Goal: Check status: Check status

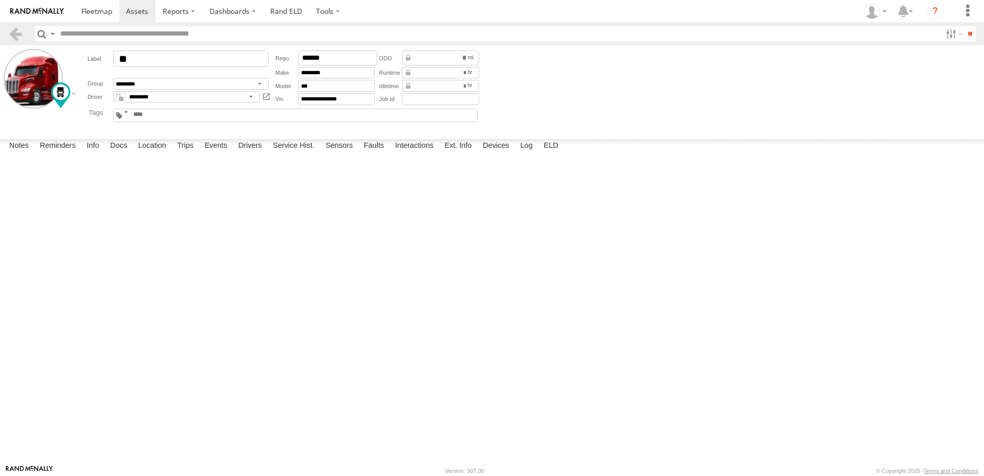
scroll to position [103, 0]
click at [15, 29] on link at bounding box center [15, 33] width 15 height 15
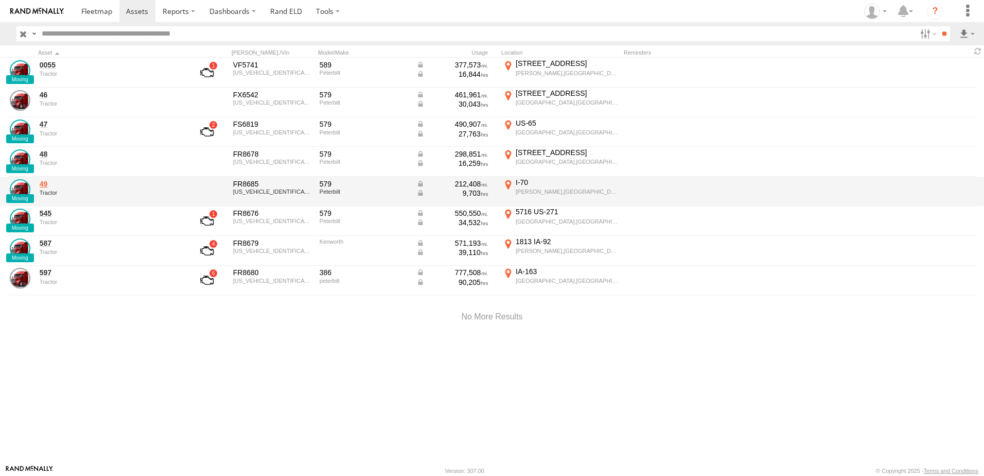
click at [43, 184] on link "49" at bounding box center [110, 183] width 141 height 9
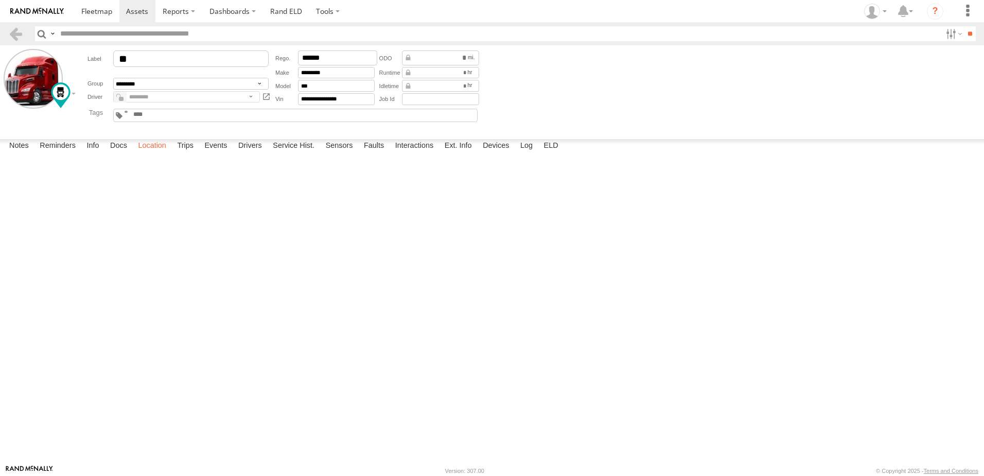
click at [155, 153] on label "Location" at bounding box center [152, 146] width 39 height 14
